Goal: Navigation & Orientation: Find specific page/section

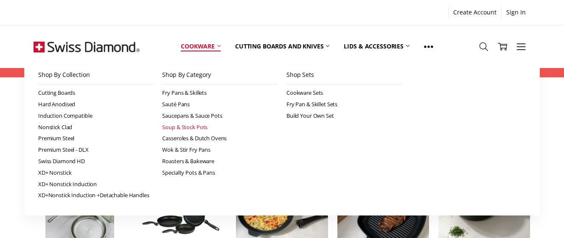
click at [183, 123] on link "Soup & Stock Pots" at bounding box center [219, 126] width 115 height 11
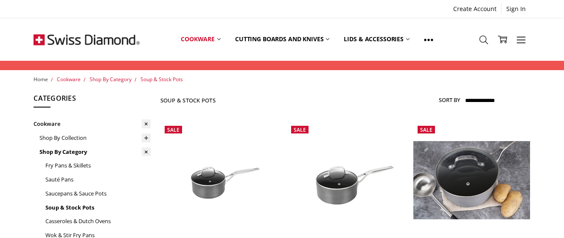
click at [39, 79] on span "Home" at bounding box center [41, 78] width 14 height 7
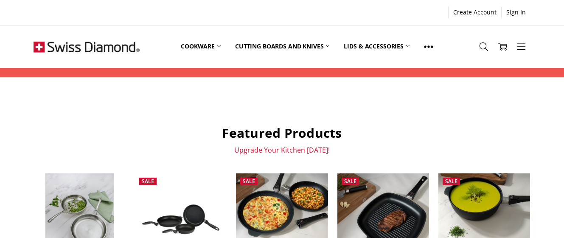
scroll to position [15, 0]
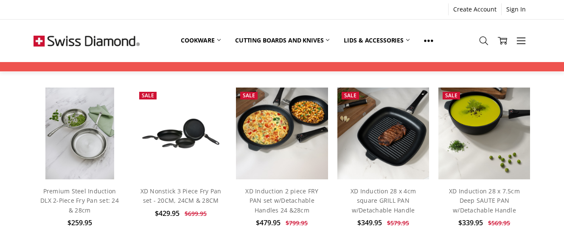
scroll to position [57, 0]
